Goal: Check status: Verify the current state of an ongoing process or item

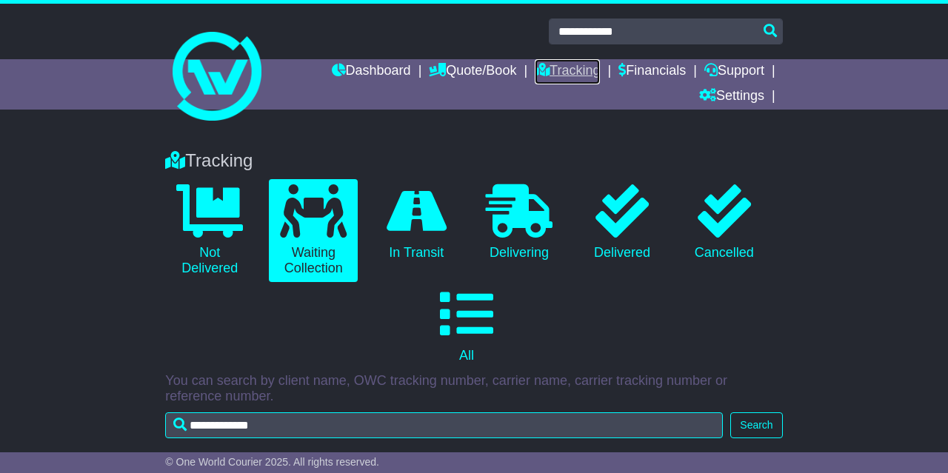
click at [577, 75] on link "Tracking" at bounding box center [567, 71] width 65 height 25
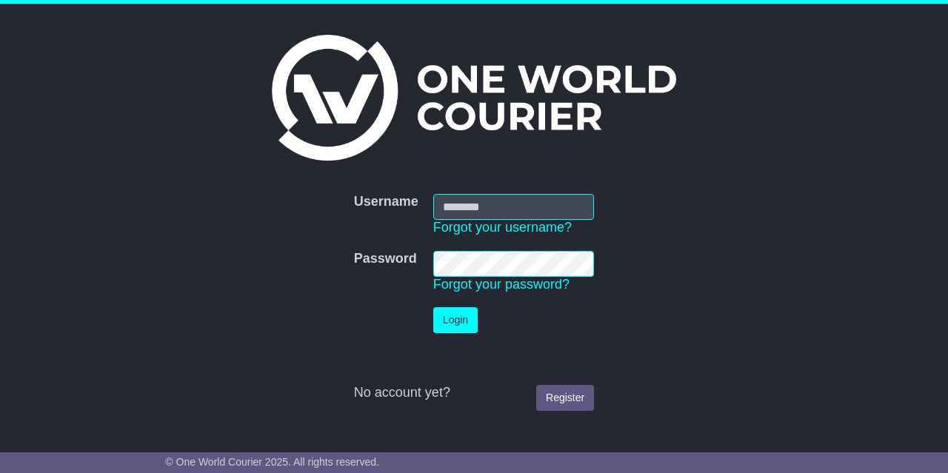
click at [458, 210] on input "Username" at bounding box center [513, 207] width 161 height 26
type input "**********"
click at [454, 323] on button "Login" at bounding box center [455, 320] width 44 height 26
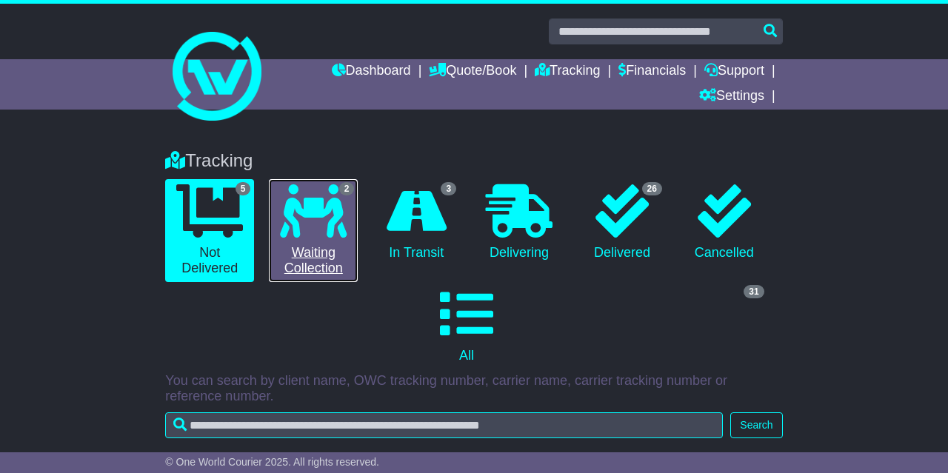
click at [333, 211] on icon at bounding box center [313, 210] width 67 height 53
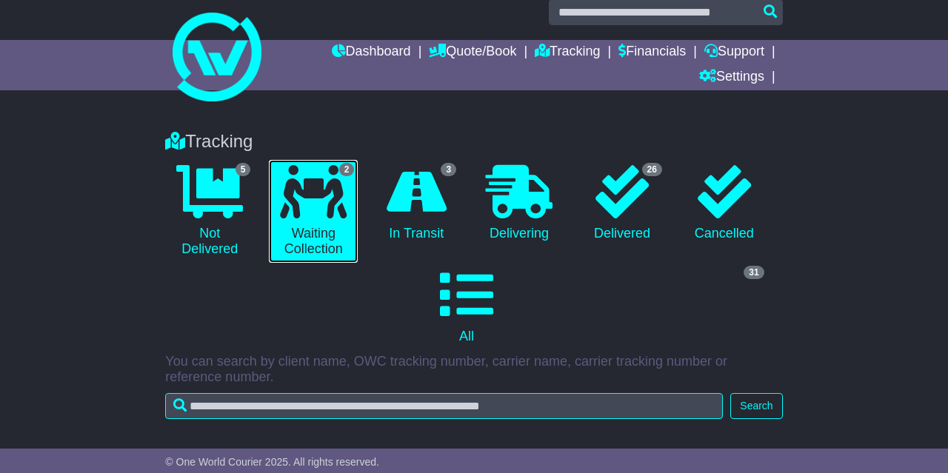
scroll to position [7, 0]
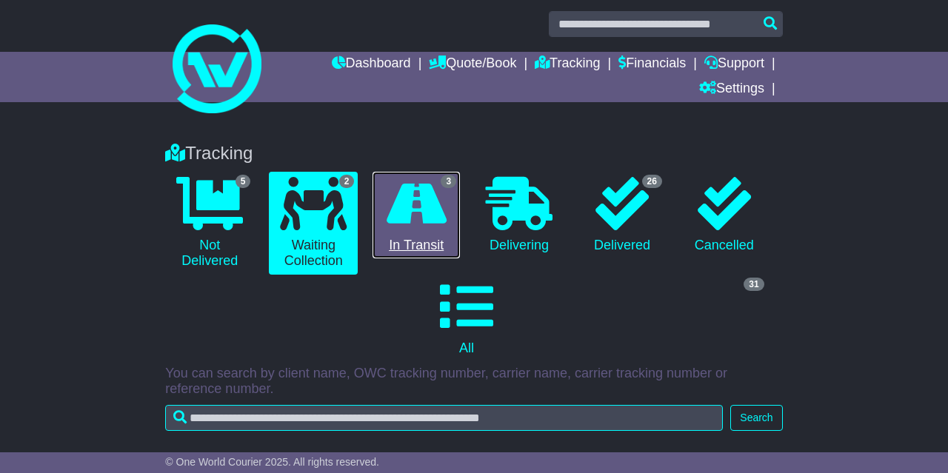
click at [435, 213] on icon at bounding box center [417, 203] width 60 height 53
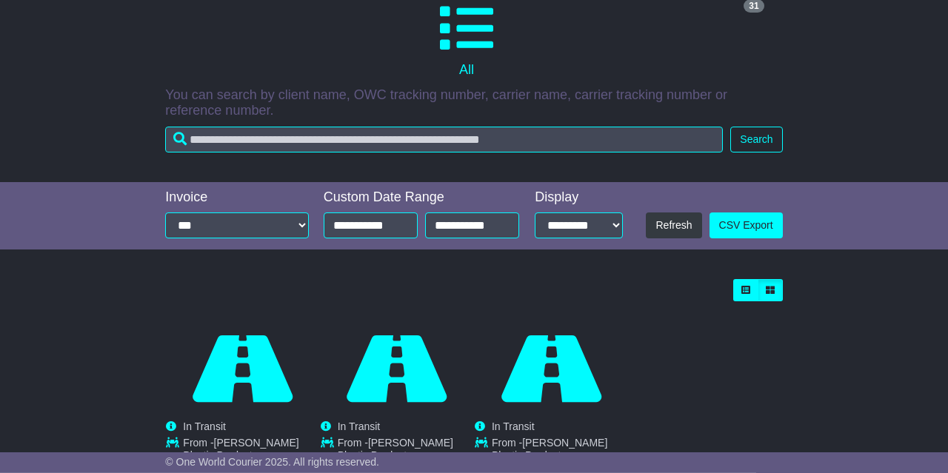
scroll to position [398, 0]
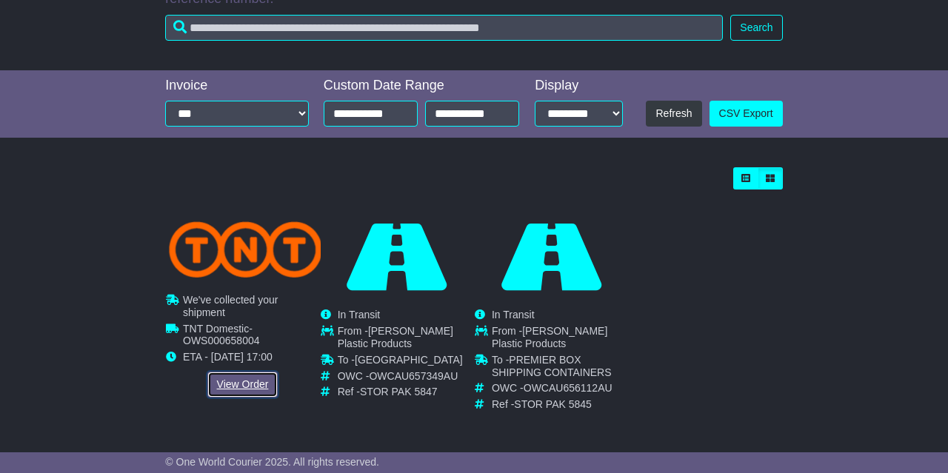
click at [239, 383] on link "View Order" at bounding box center [242, 385] width 71 height 26
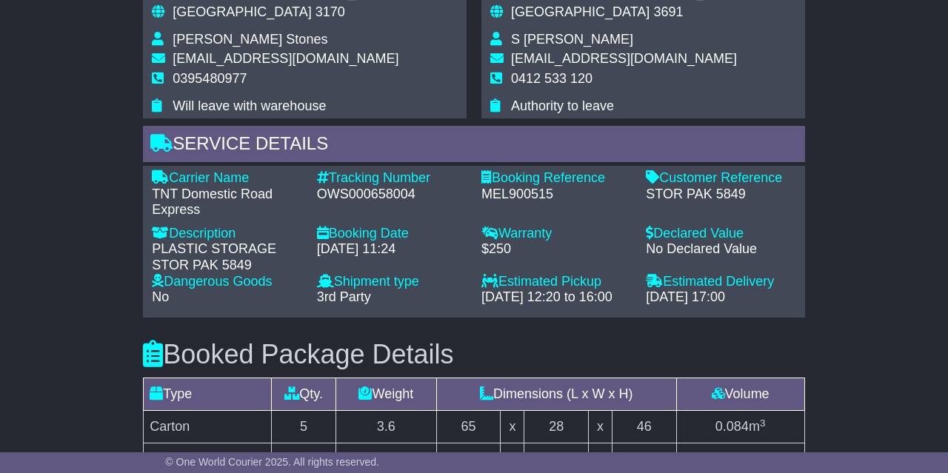
scroll to position [973, 0]
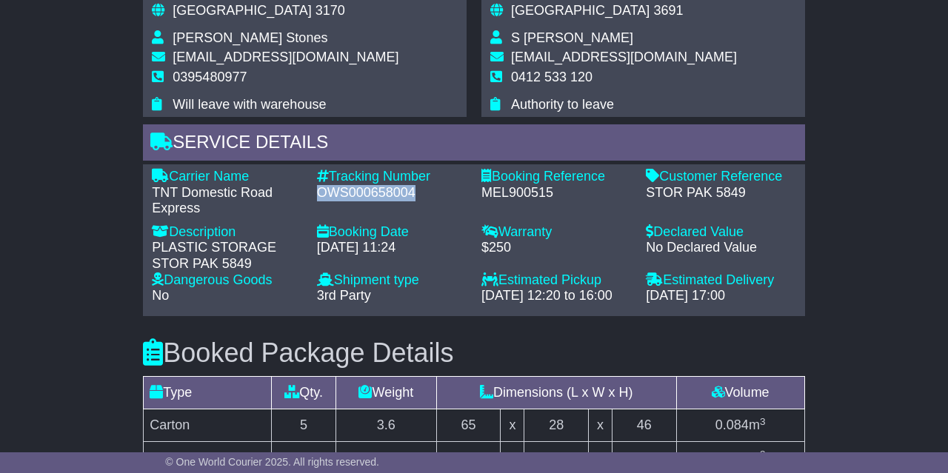
drag, startPoint x: 318, startPoint y: 193, endPoint x: 414, endPoint y: 196, distance: 96.4
click at [414, 196] on div "OWS000658004" at bounding box center [392, 193] width 150 height 16
copy div "OWS000658004"
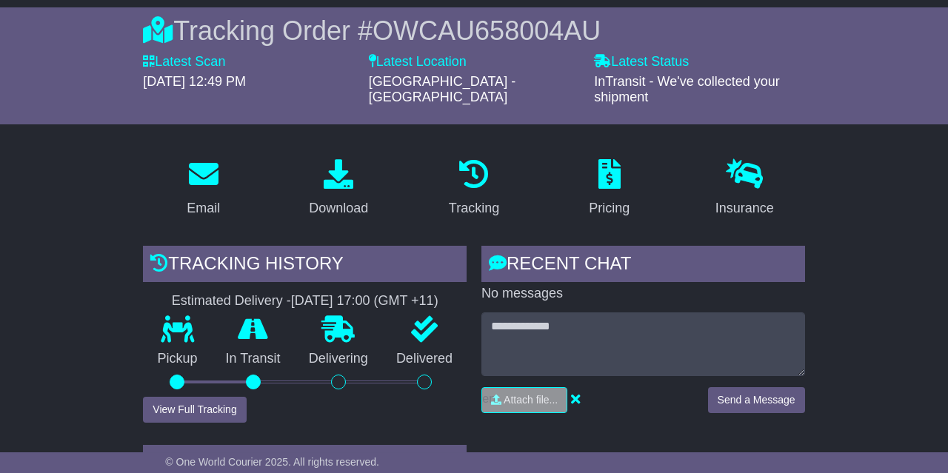
scroll to position [0, 0]
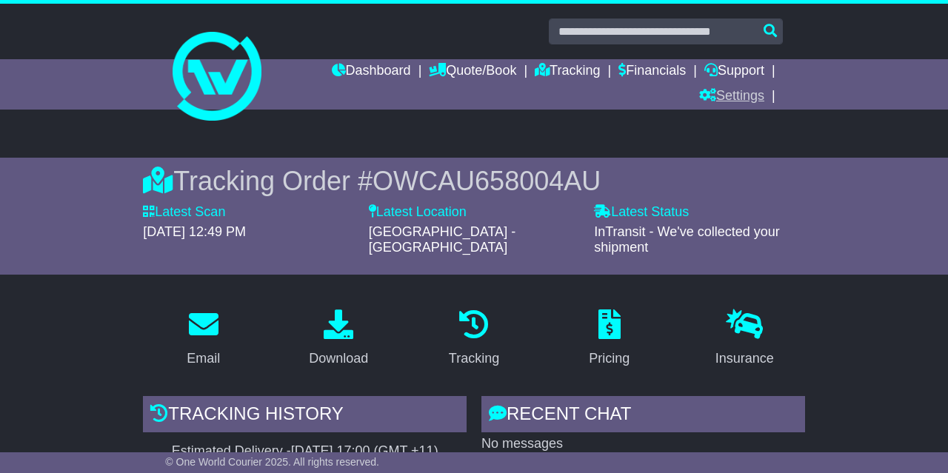
click at [752, 90] on link "Settings" at bounding box center [731, 96] width 65 height 25
click at [736, 116] on link "Settings" at bounding box center [758, 122] width 117 height 16
